Goal: Transaction & Acquisition: Purchase product/service

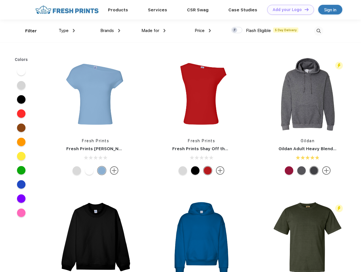
click at [288, 10] on link "Add your Logo Design Tool" at bounding box center [290, 10] width 47 height 10
click at [0, 0] on div "Design Tool" at bounding box center [0, 0] width 0 height 0
click at [304, 9] on link "Add your Logo Design Tool" at bounding box center [290, 10] width 47 height 10
click at [27, 31] on div "Filter" at bounding box center [31, 31] width 12 height 7
click at [67, 31] on span "Type" at bounding box center [64, 30] width 10 height 5
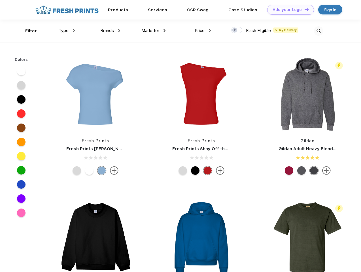
click at [110, 31] on span "Brands" at bounding box center [107, 30] width 14 height 5
click at [153, 31] on span "Made for" at bounding box center [150, 30] width 18 height 5
click at [203, 31] on span "Price" at bounding box center [200, 30] width 10 height 5
click at [237, 30] on div at bounding box center [236, 30] width 11 height 6
click at [235, 30] on input "checkbox" at bounding box center [233, 29] width 4 height 4
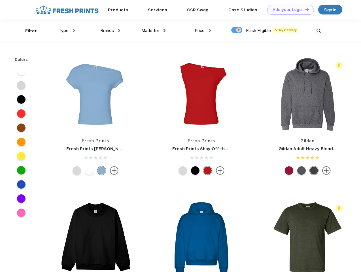
click at [318, 31] on img at bounding box center [318, 30] width 9 height 9
